Goal: Navigation & Orientation: Find specific page/section

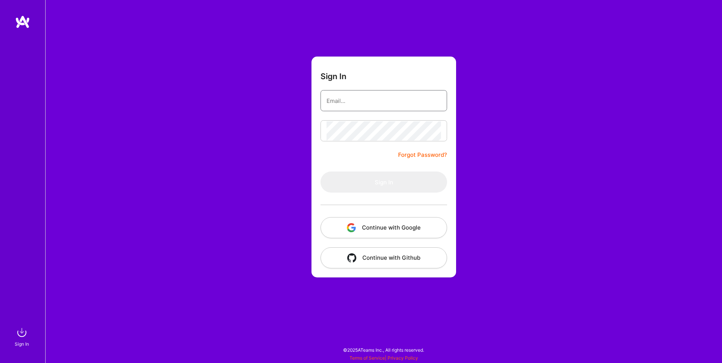
type input "[EMAIL_ADDRESS][DOMAIN_NAME]"
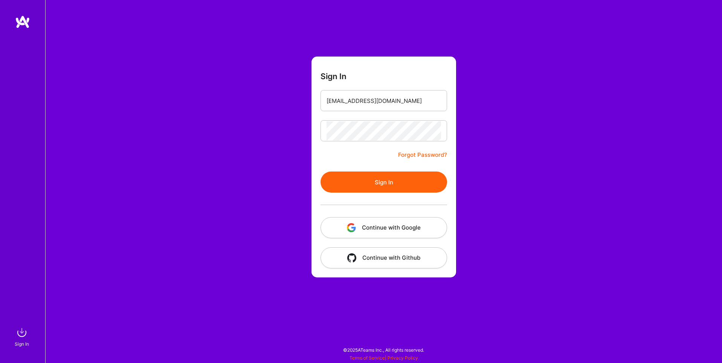
click at [399, 233] on button "Continue with Google" at bounding box center [383, 227] width 126 height 21
